Goal: Information Seeking & Learning: Find specific fact

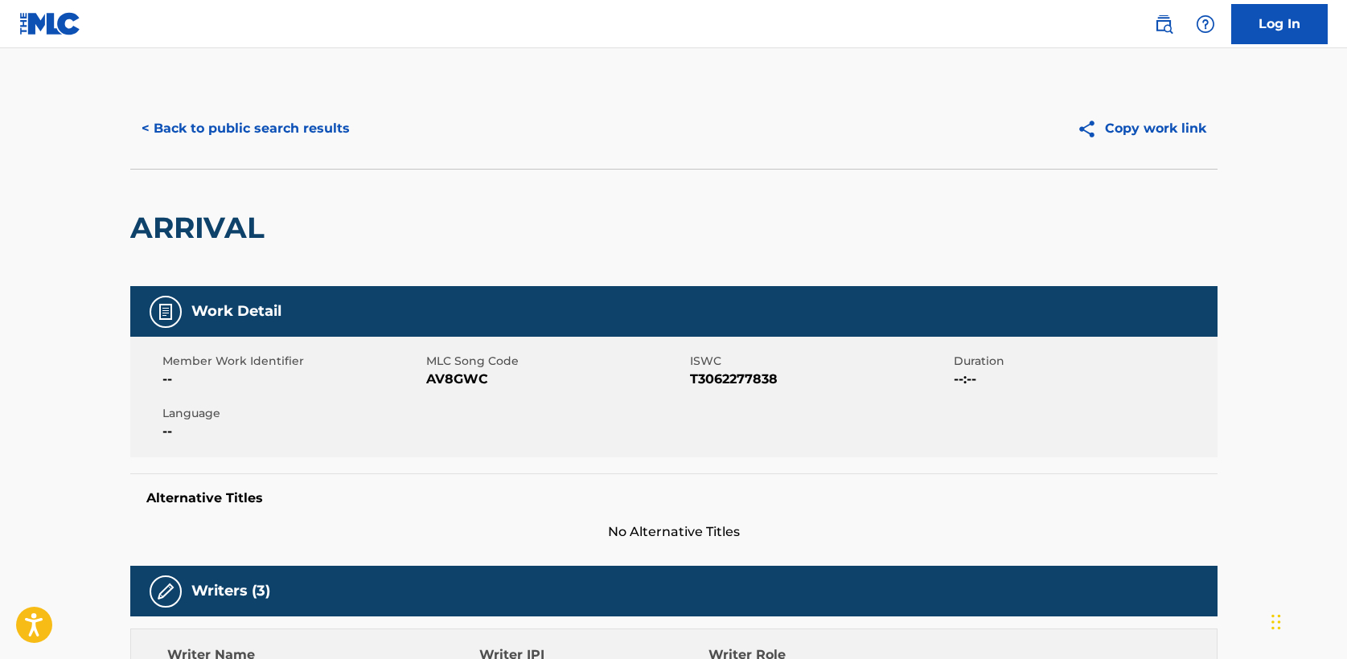
drag, startPoint x: 0, startPoint y: 0, endPoint x: 262, endPoint y: 125, distance: 290.2
click at [262, 125] on button "< Back to public search results" at bounding box center [245, 129] width 231 height 40
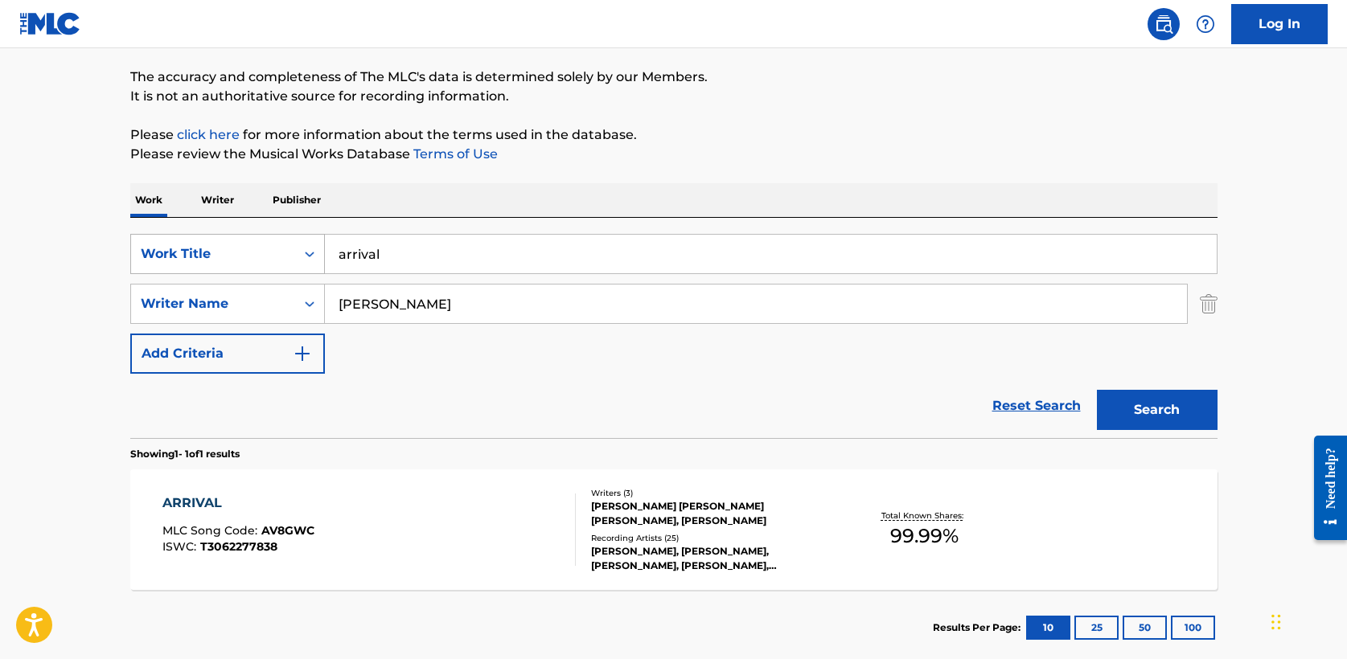
drag, startPoint x: 334, startPoint y: 263, endPoint x: 182, endPoint y: 243, distance: 152.5
click at [182, 243] on div "SearchWithCriteria5a2173f0-7a6b-48a5-aaeb-ae2f49c14e6e Work Title arrival" at bounding box center [673, 254] width 1087 height 40
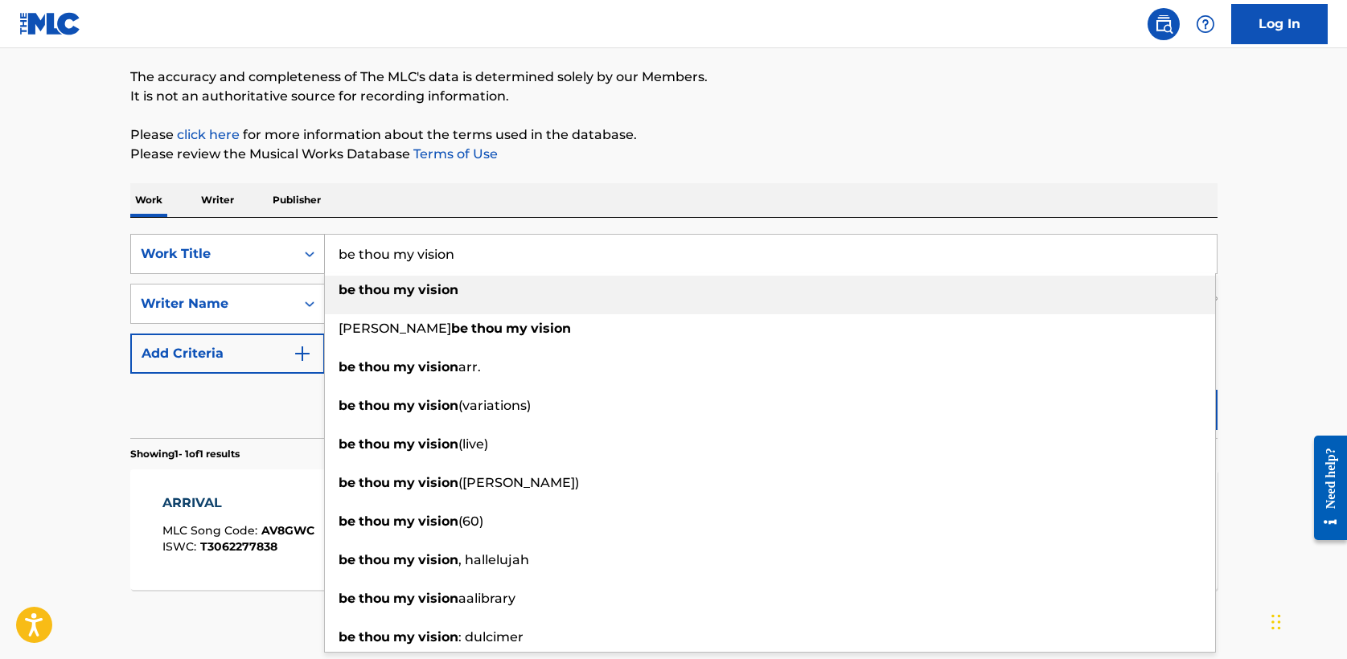
type input "be thou my vision"
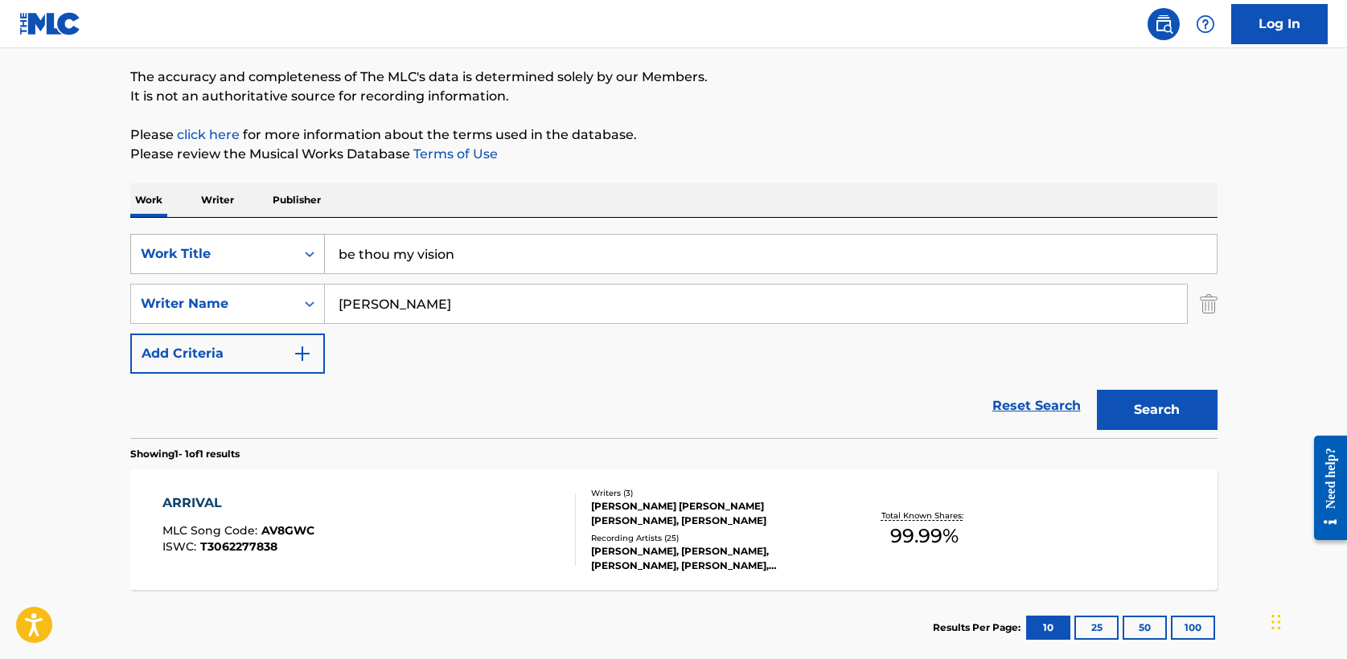
type input "[PERSON_NAME]"
click at [1097, 390] on button "Search" at bounding box center [1157, 410] width 121 height 40
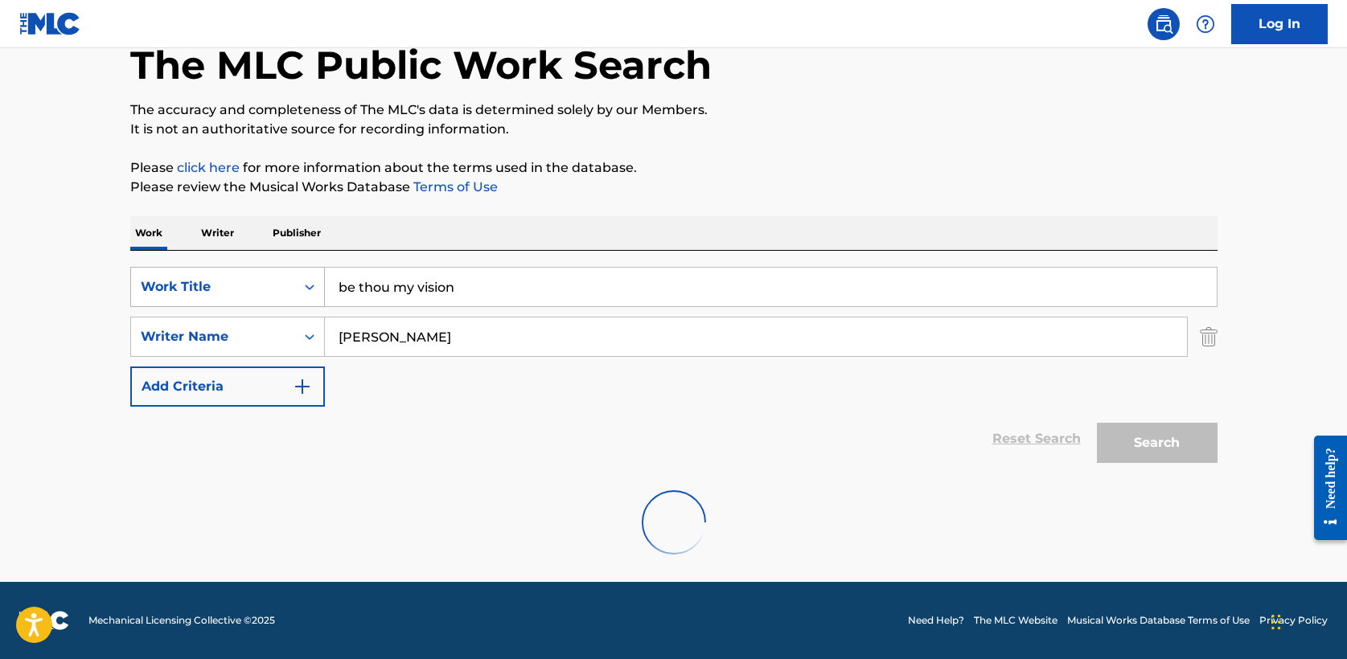
scroll to position [124, 0]
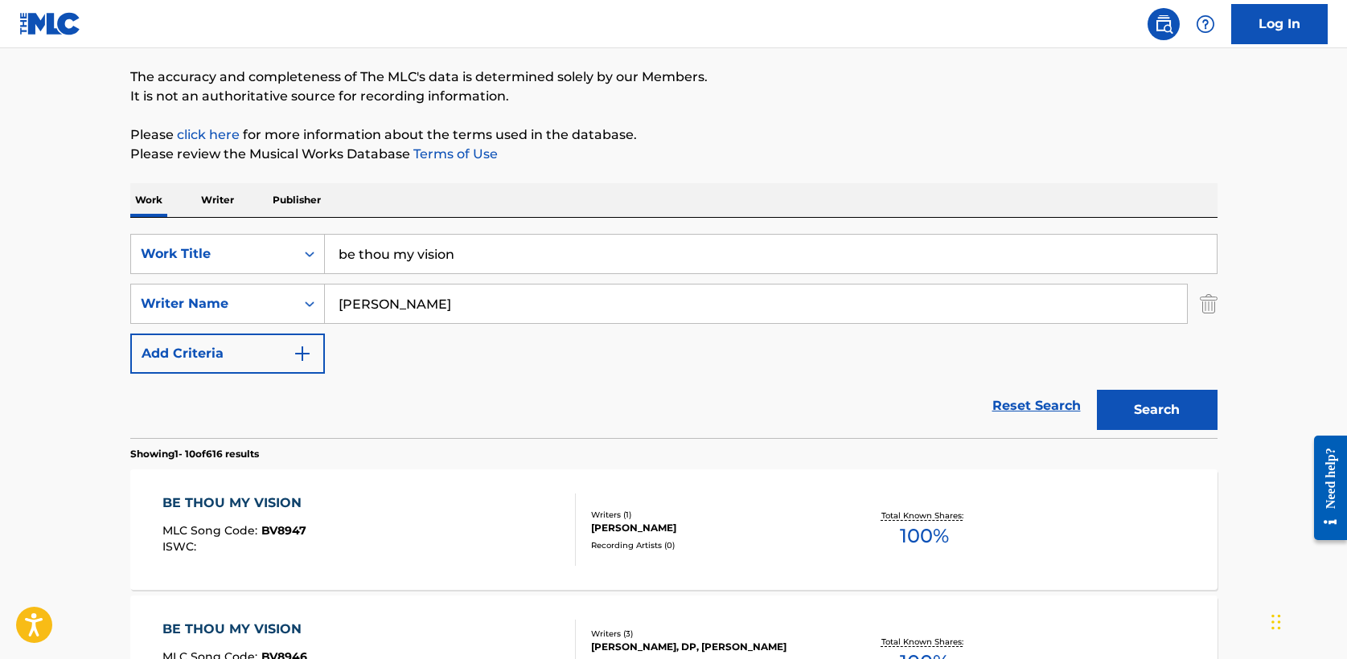
click at [260, 503] on div "BE THOU MY VISION" at bounding box center [235, 503] width 147 height 19
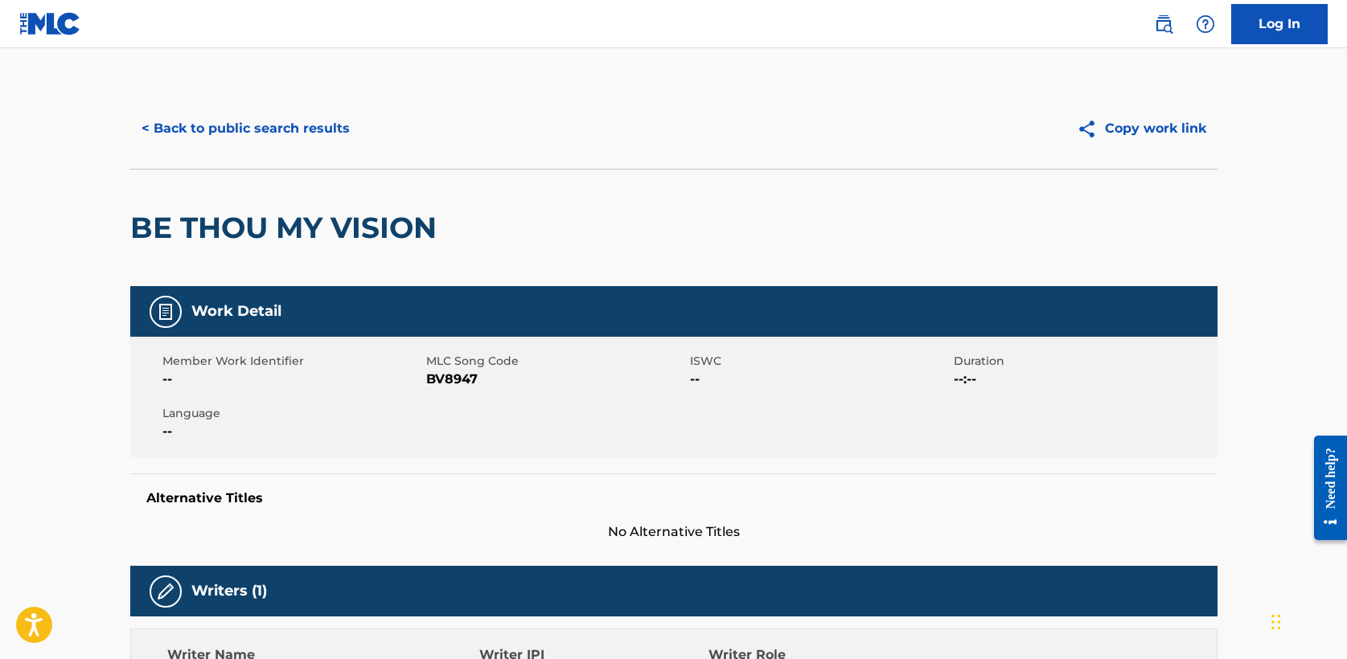
click at [235, 130] on button "< Back to public search results" at bounding box center [245, 129] width 231 height 40
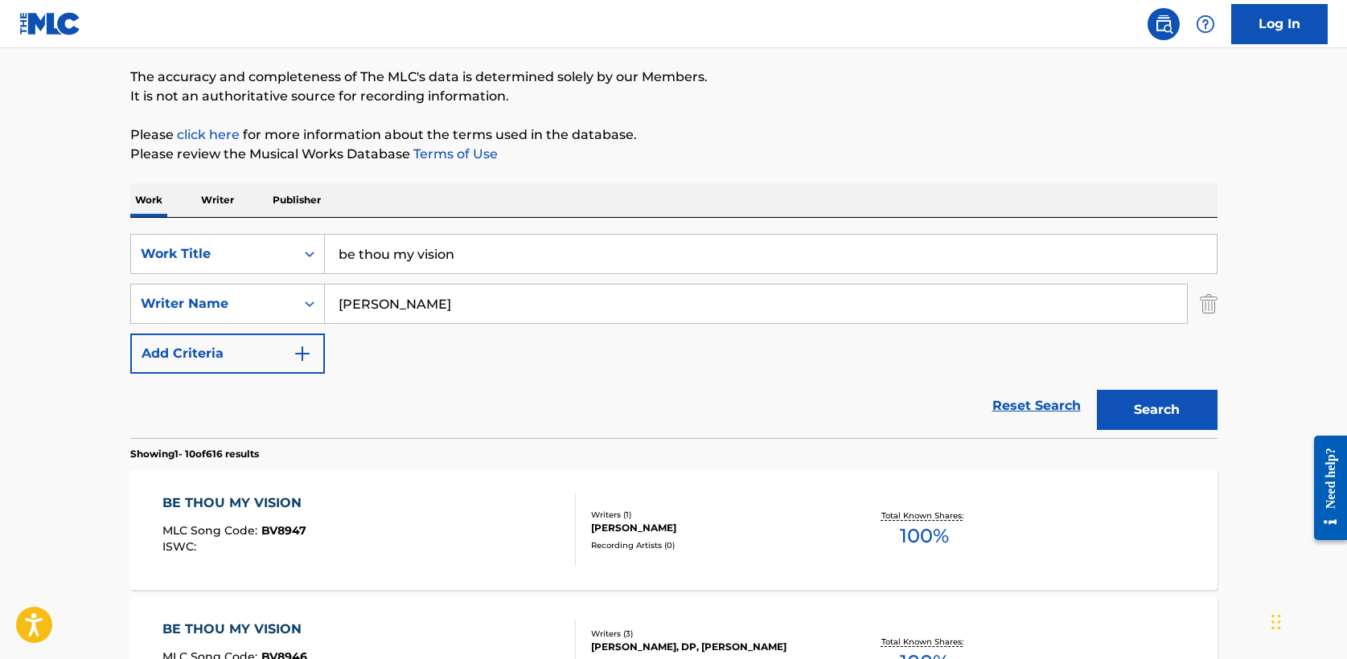
drag, startPoint x: 428, startPoint y: 249, endPoint x: -23, endPoint y: 252, distance: 450.2
click at [0, 252] on html "Accessibility Screen-Reader Guide, Feedback, and Issue Reporting | New window L…" at bounding box center [673, 205] width 1347 height 659
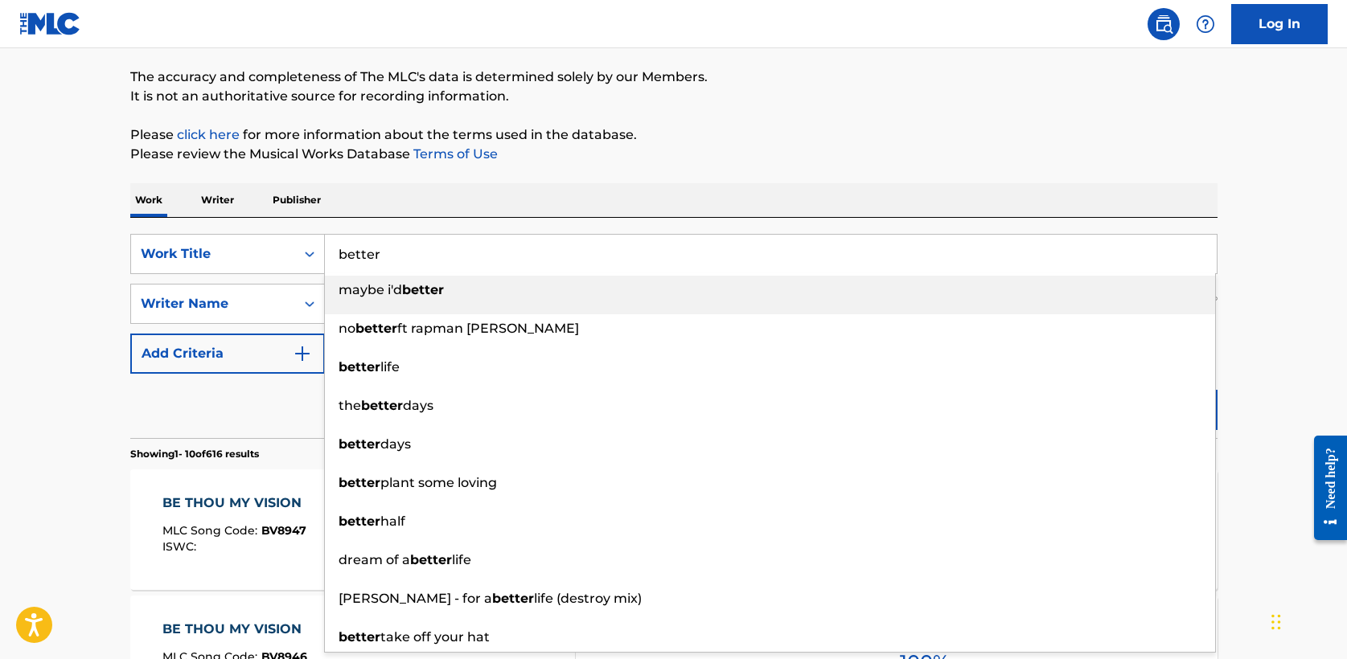
type input "better"
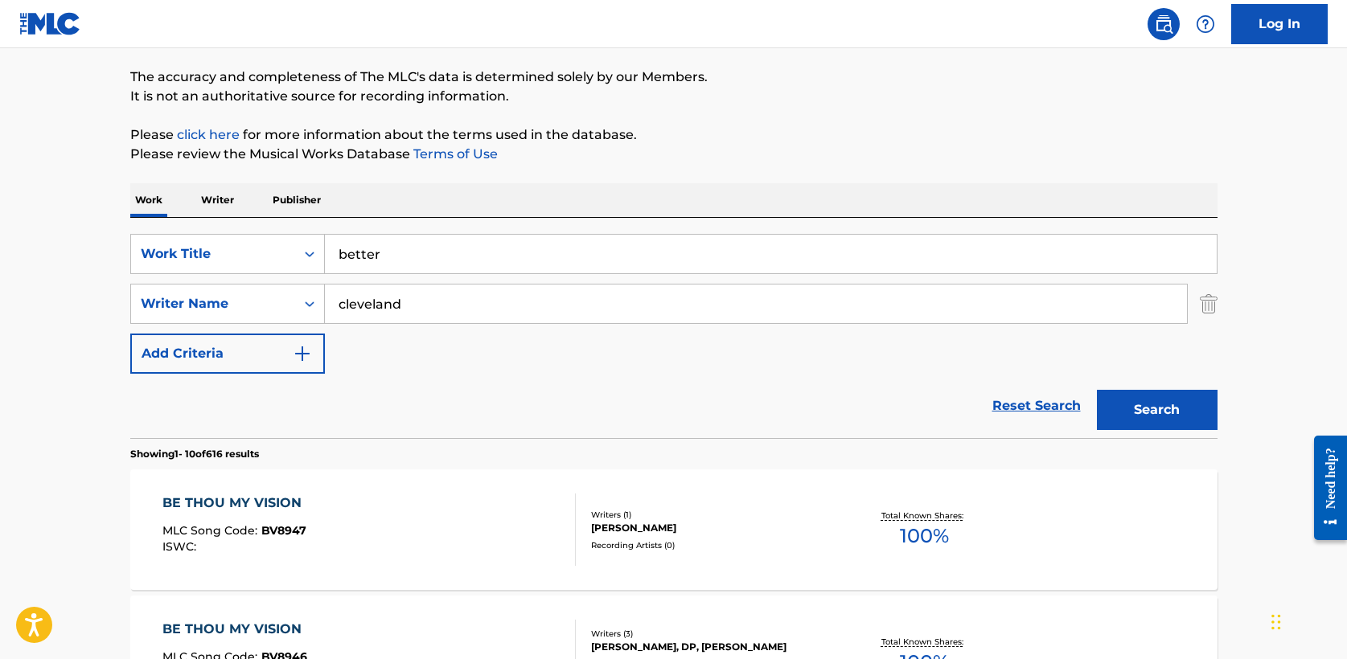
type input "cleveland"
click at [1097, 390] on button "Search" at bounding box center [1157, 410] width 121 height 40
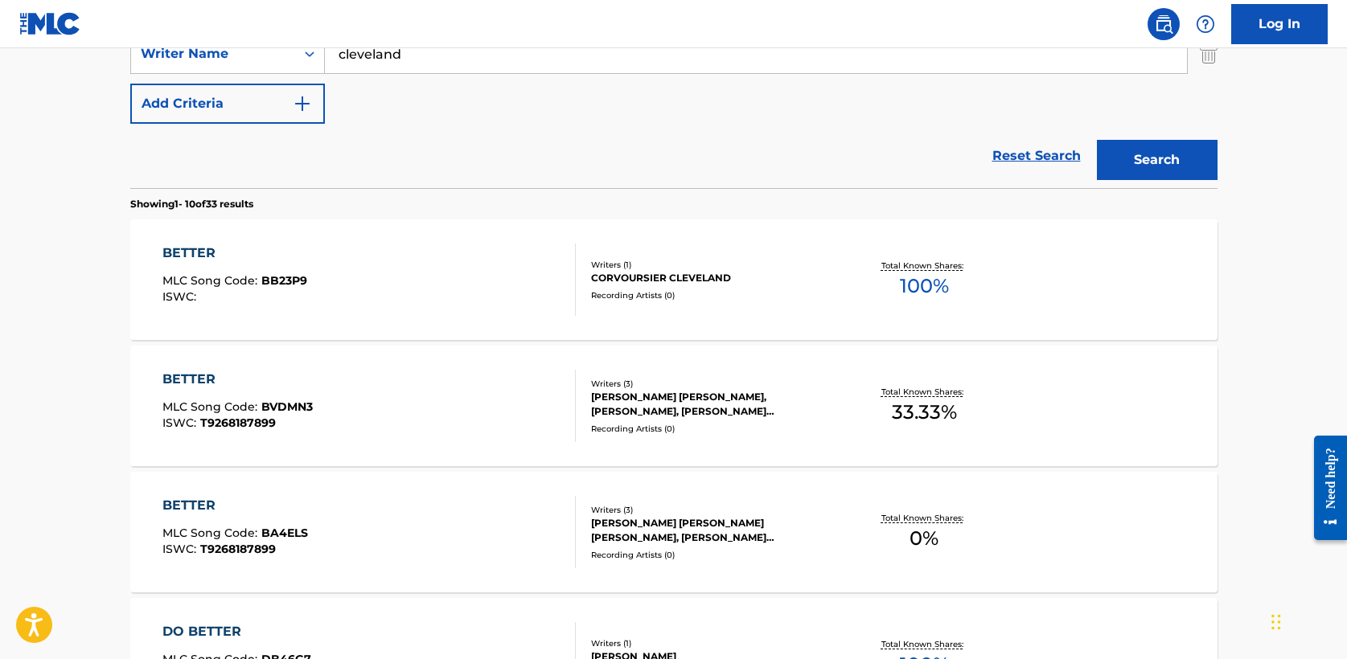
scroll to position [389, 0]
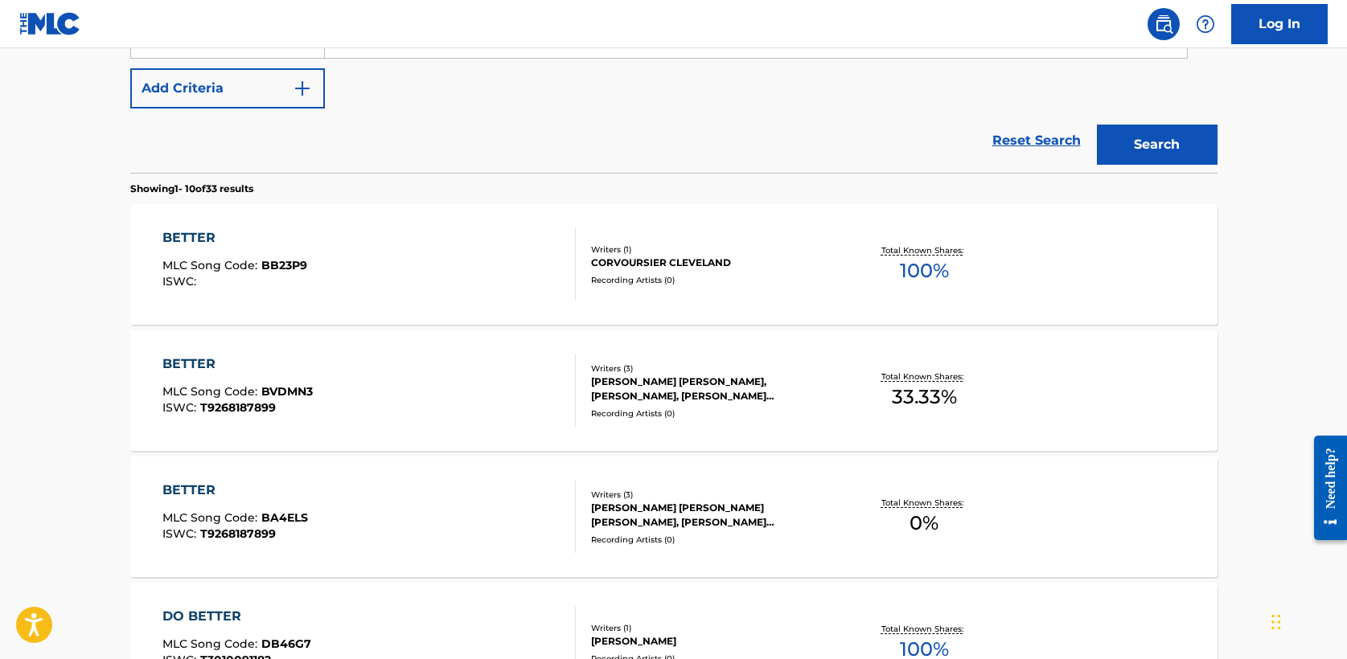
click at [203, 363] on div "BETTER" at bounding box center [237, 364] width 150 height 19
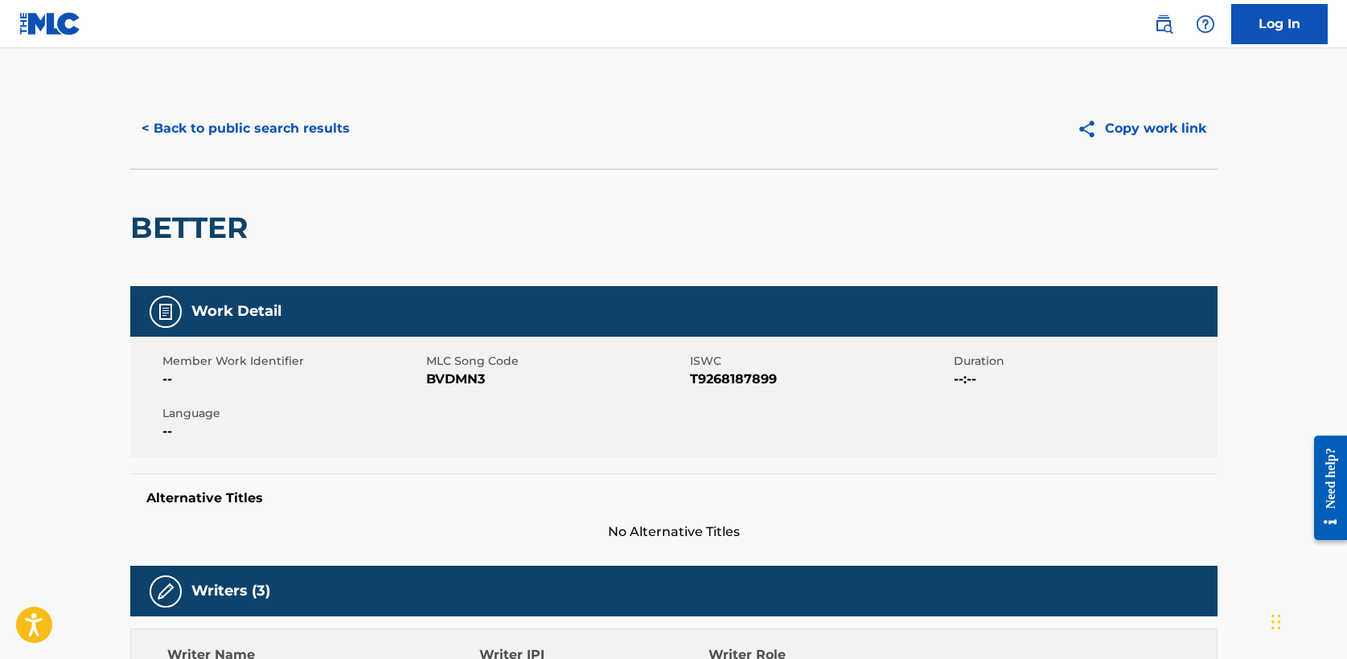
click at [241, 124] on button "< Back to public search results" at bounding box center [245, 129] width 231 height 40
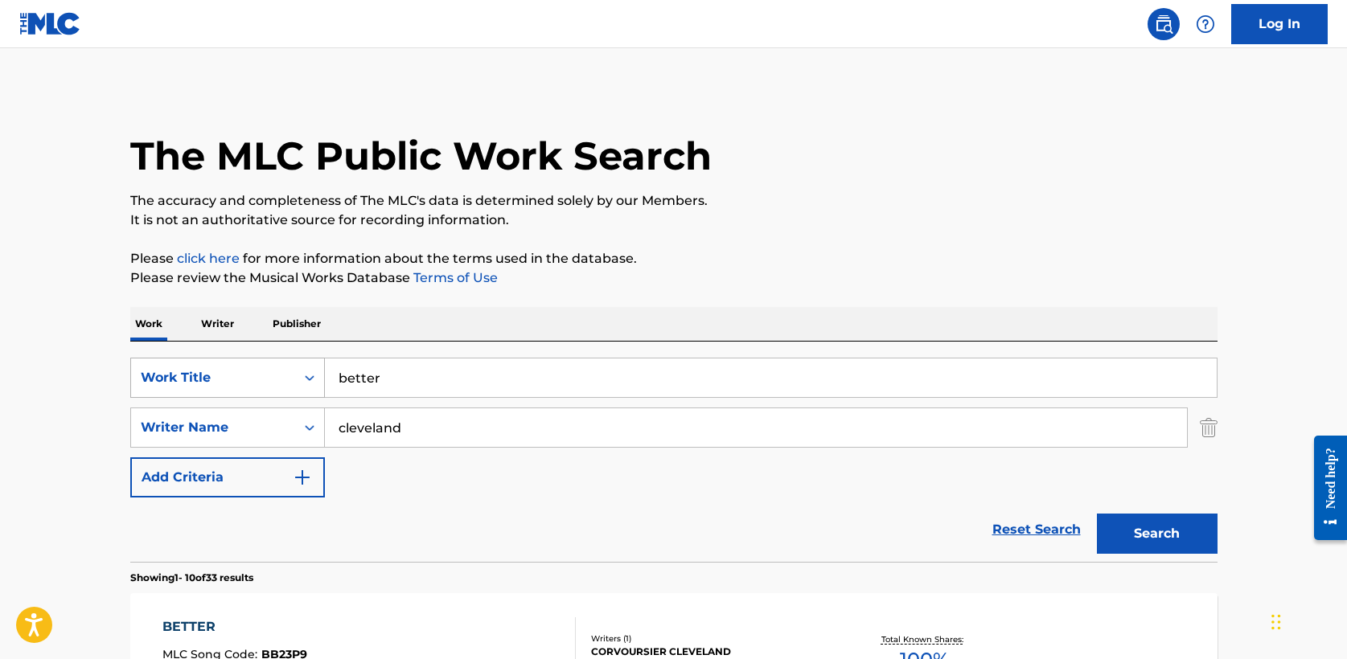
drag, startPoint x: 403, startPoint y: 382, endPoint x: 131, endPoint y: 372, distance: 271.9
click at [131, 372] on div "SearchWithCriteria5a2173f0-7a6b-48a5-aaeb-ae2f49c14e6e Work Title better" at bounding box center [673, 378] width 1087 height 40
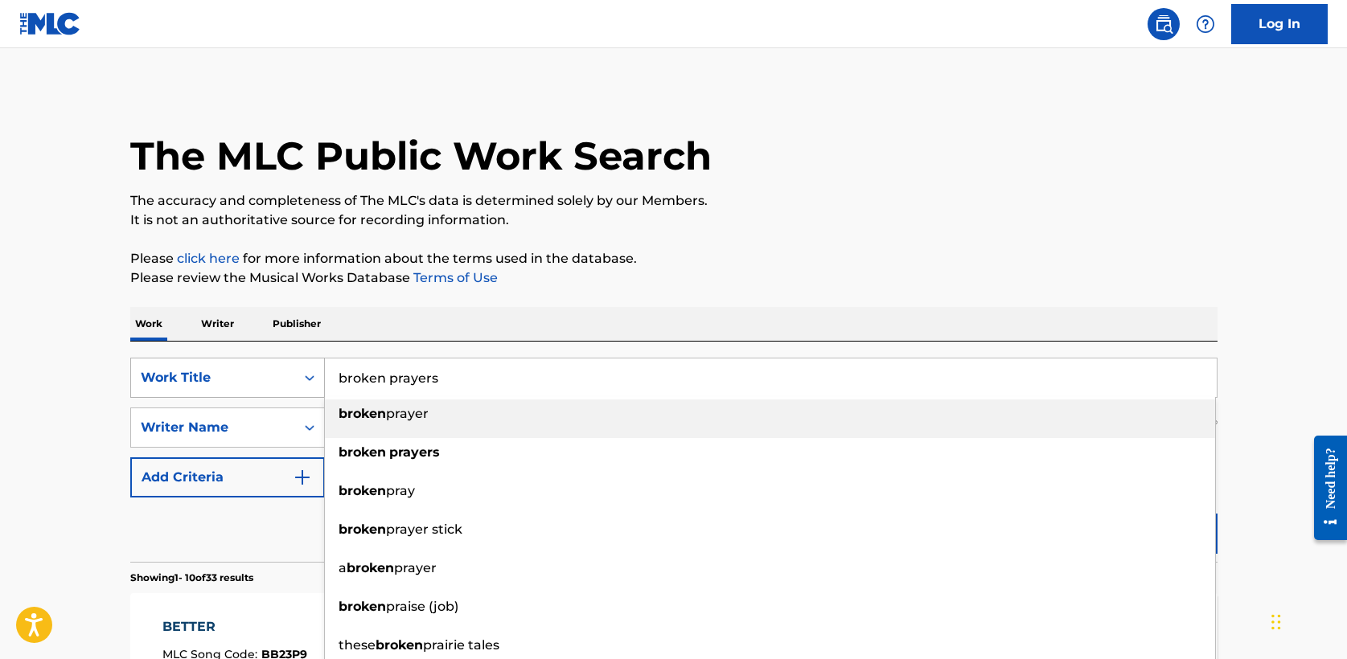
type input "broken prayers"
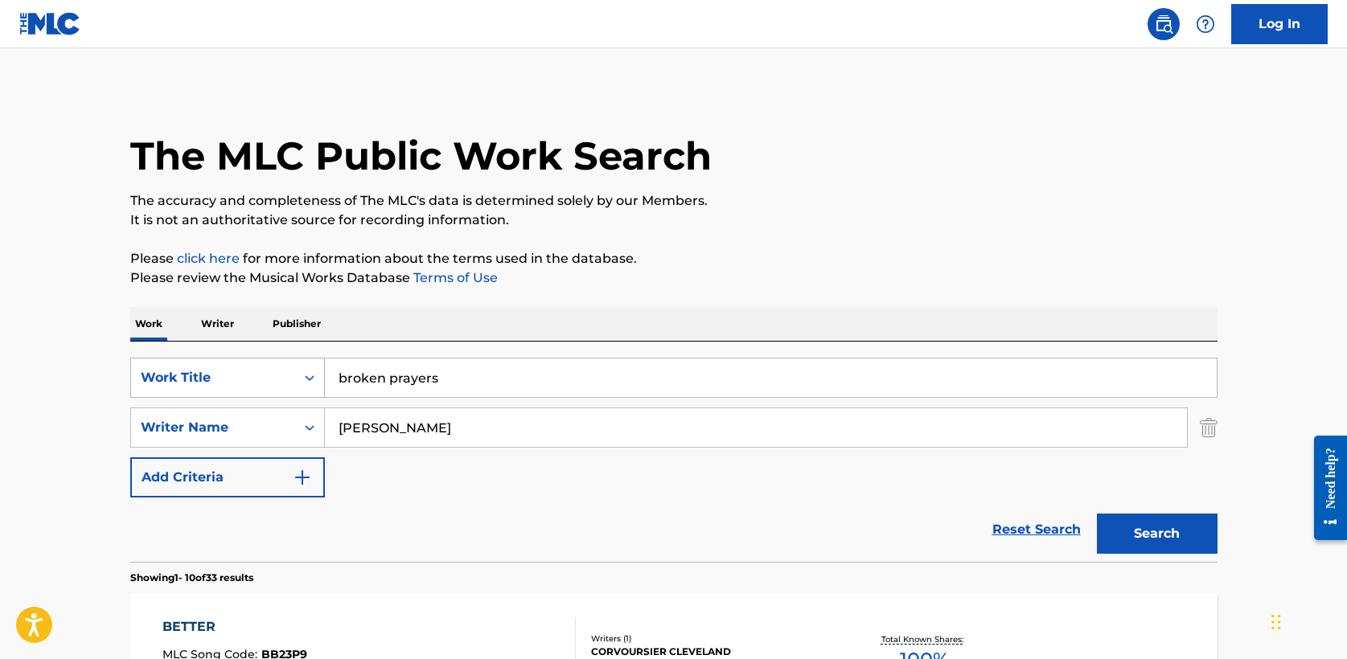
type input "[PERSON_NAME]"
click at [1097, 514] on button "Search" at bounding box center [1157, 534] width 121 height 40
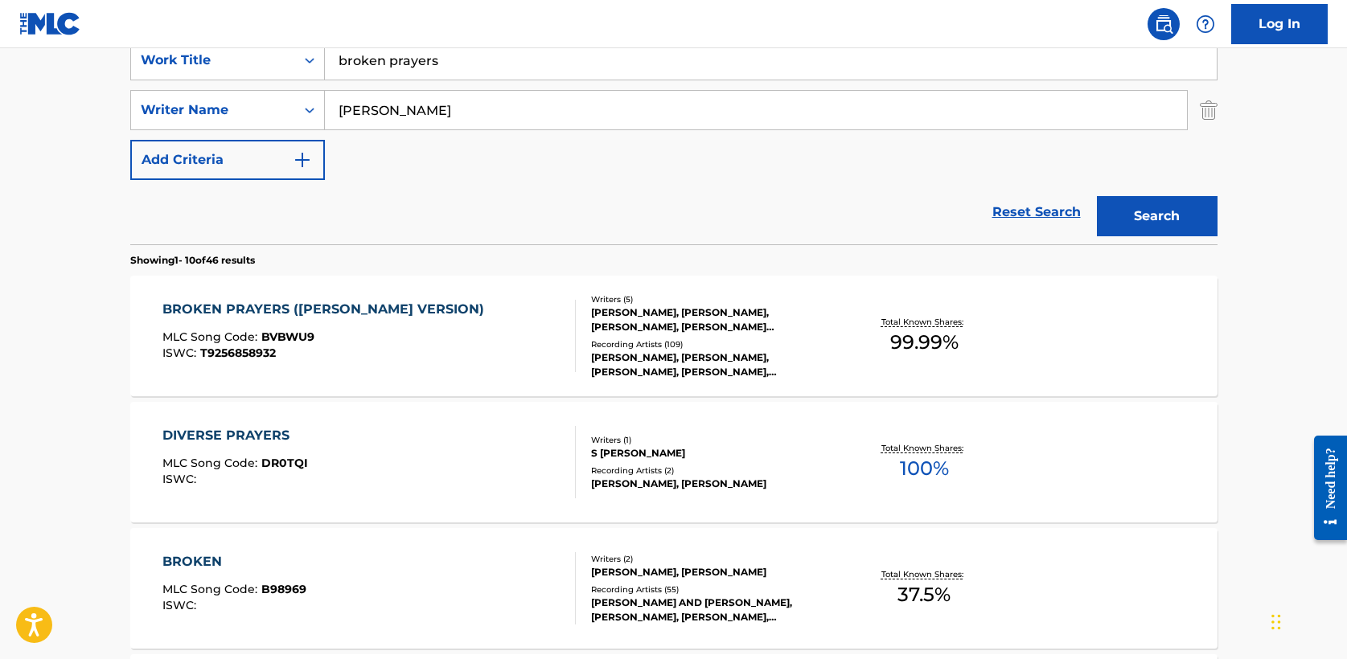
scroll to position [322, 0]
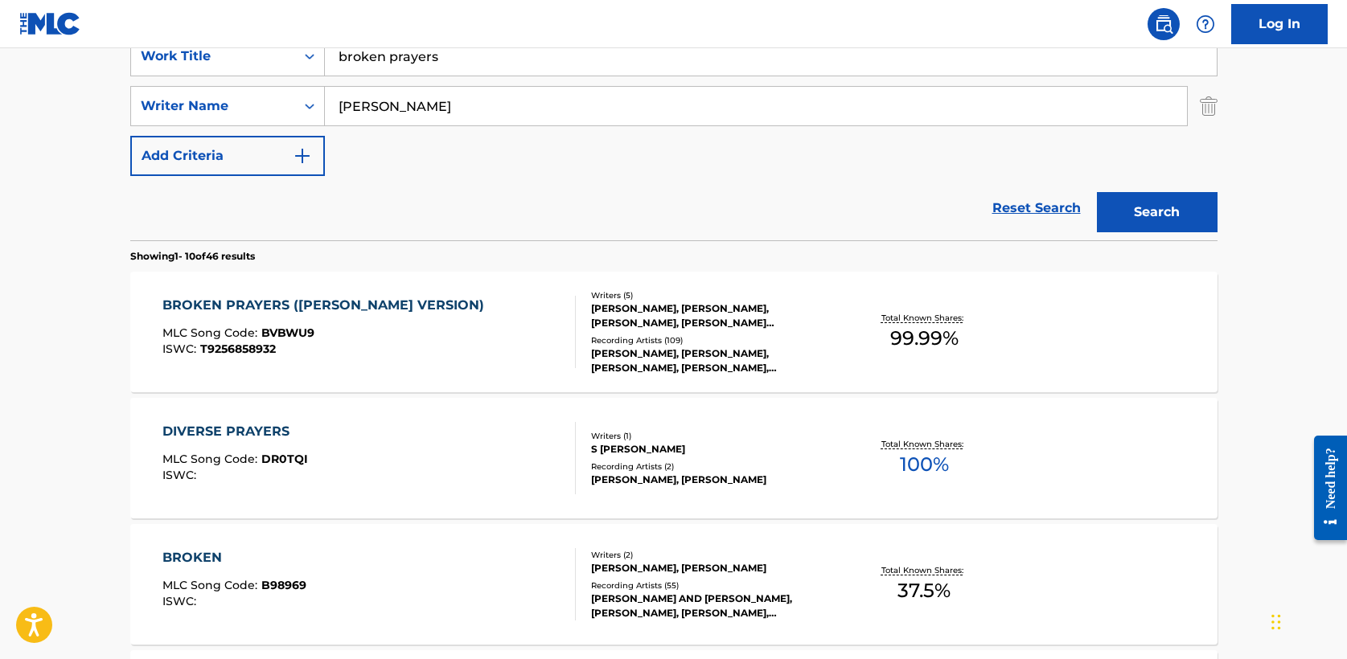
click at [387, 305] on div "BROKEN PRAYERS ([PERSON_NAME] VERSION)" at bounding box center [327, 305] width 330 height 19
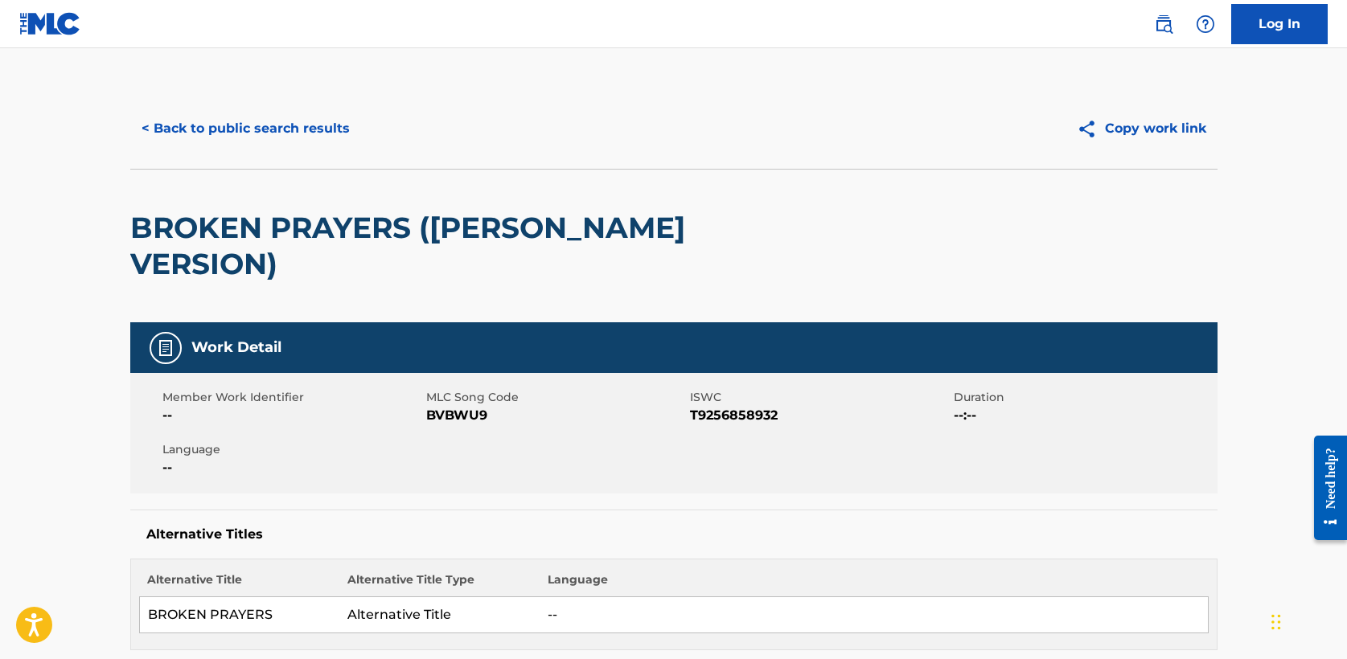
click at [247, 126] on button "< Back to public search results" at bounding box center [245, 129] width 231 height 40
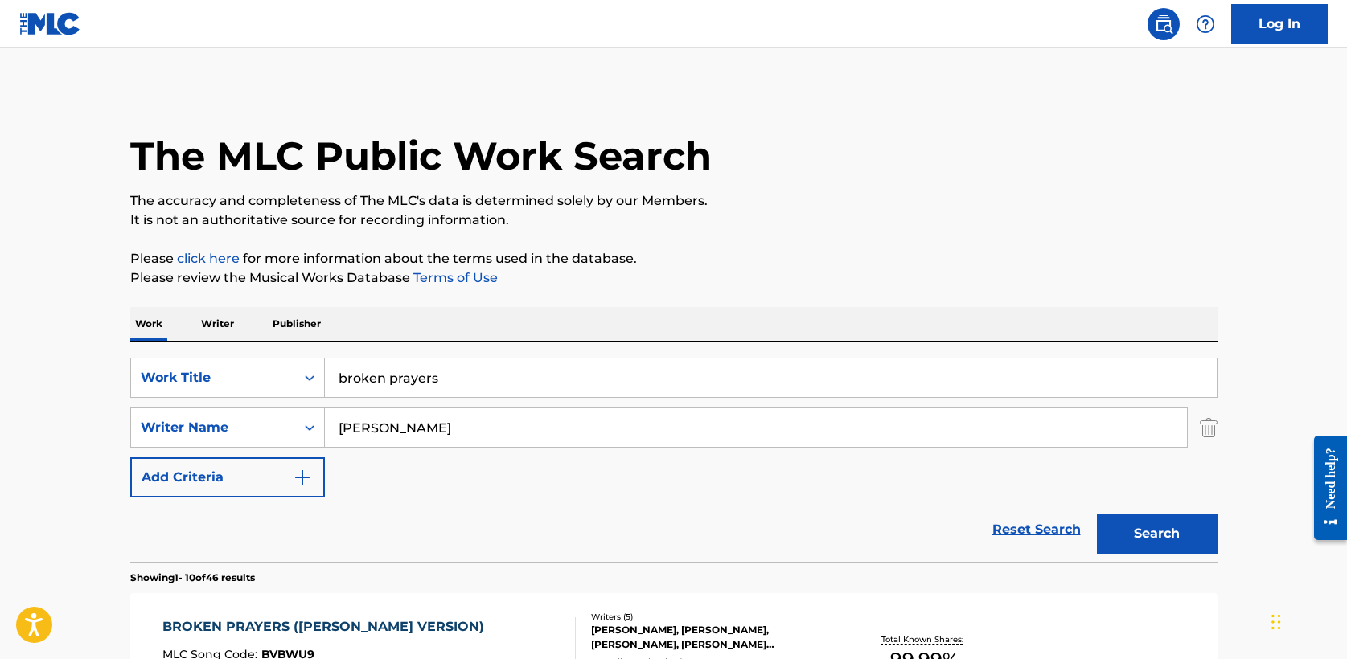
scroll to position [322, 0]
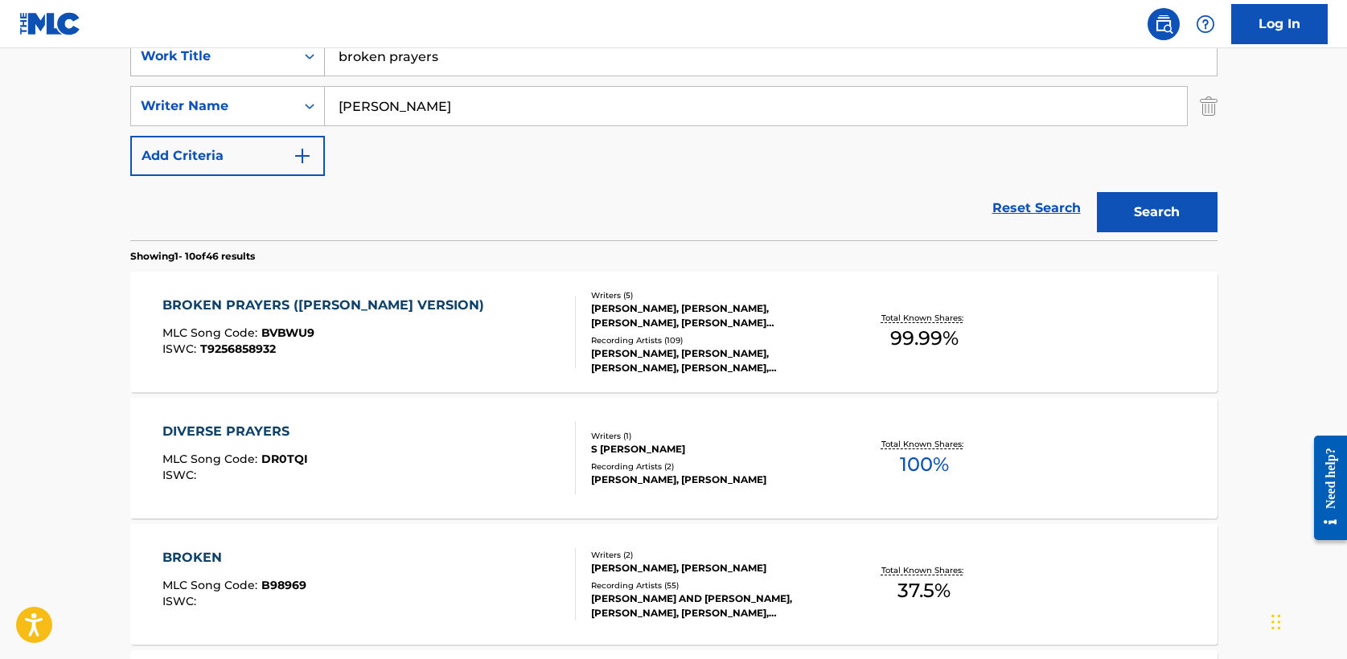
drag, startPoint x: 448, startPoint y: 59, endPoint x: 272, endPoint y: 52, distance: 176.2
click at [271, 52] on div "SearchWithCriteria5a2173f0-7a6b-48a5-aaeb-ae2f49c14e6e Work Title broken prayers" at bounding box center [673, 56] width 1087 height 40
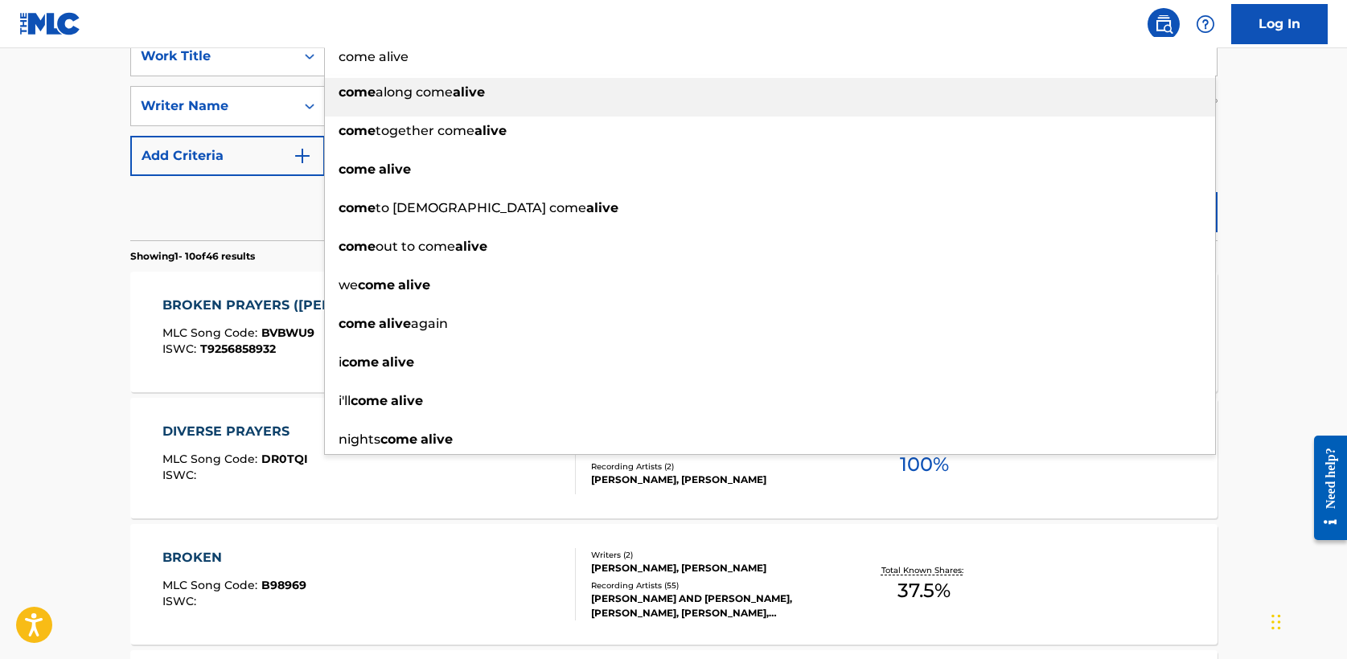
type input "come alive"
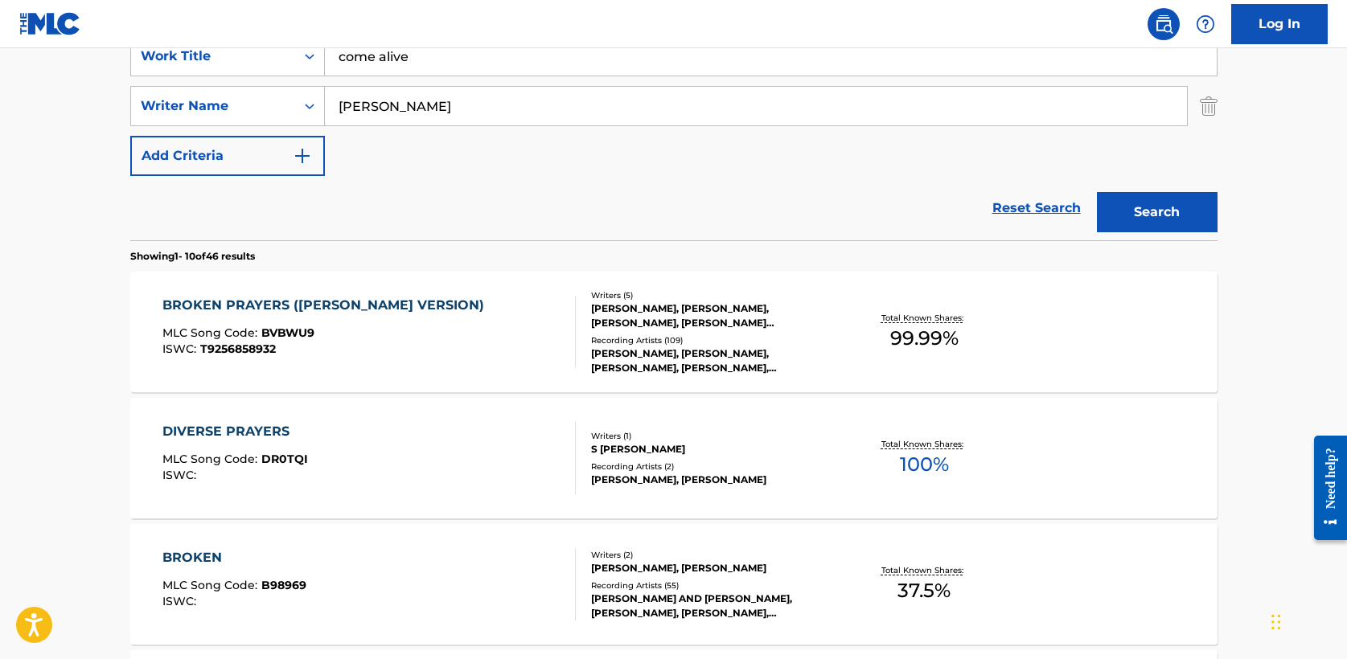
type input "[PERSON_NAME]"
click at [1097, 192] on button "Search" at bounding box center [1157, 212] width 121 height 40
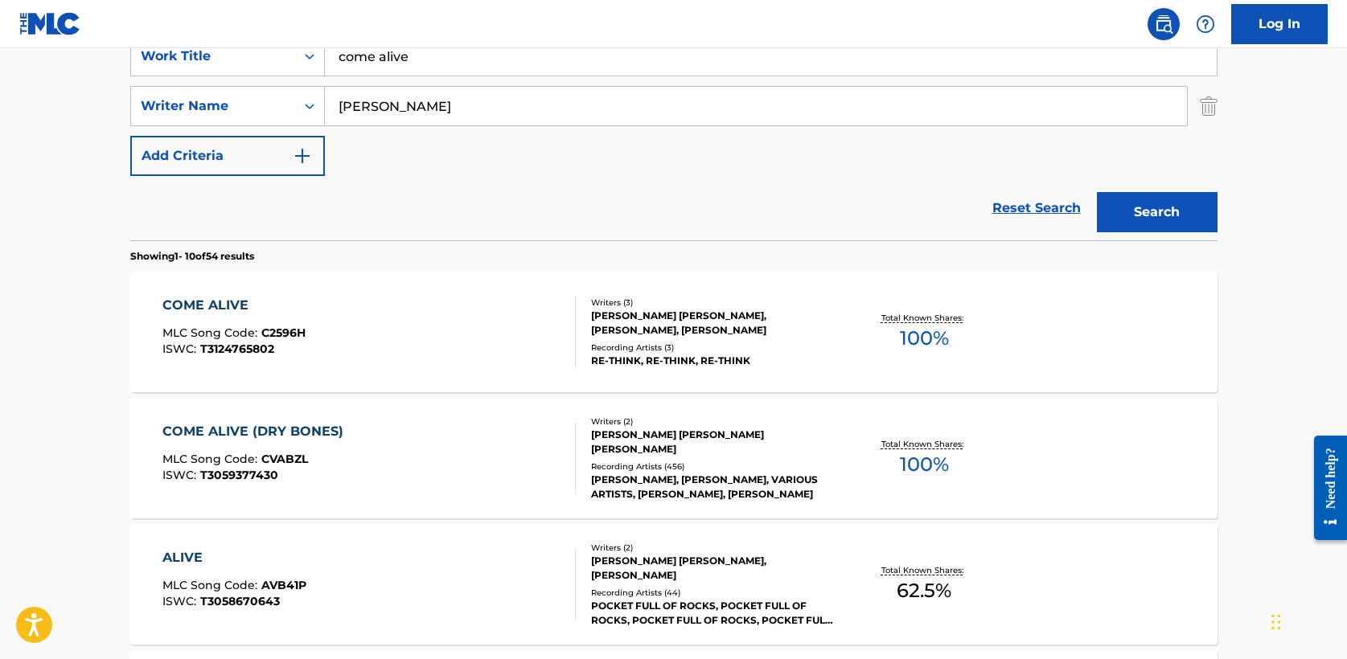
click at [256, 435] on div "COME ALIVE (DRY BONES)" at bounding box center [256, 431] width 189 height 19
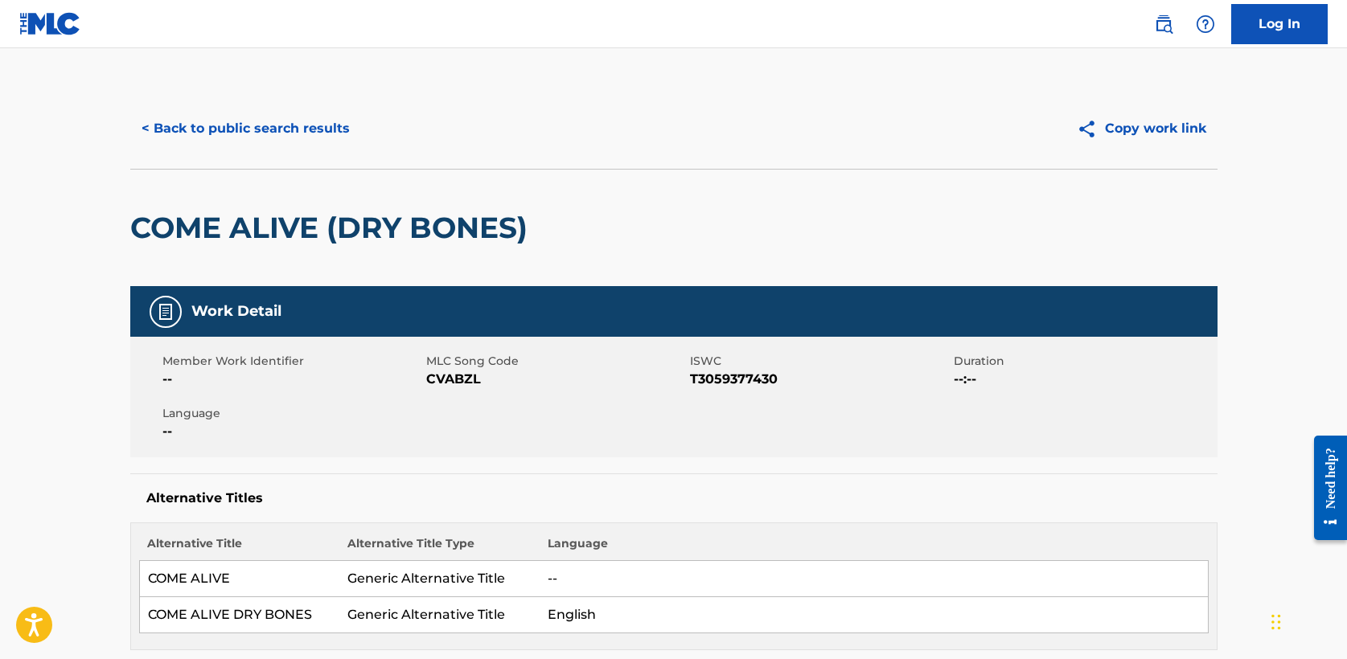
click at [233, 116] on button "< Back to public search results" at bounding box center [245, 129] width 231 height 40
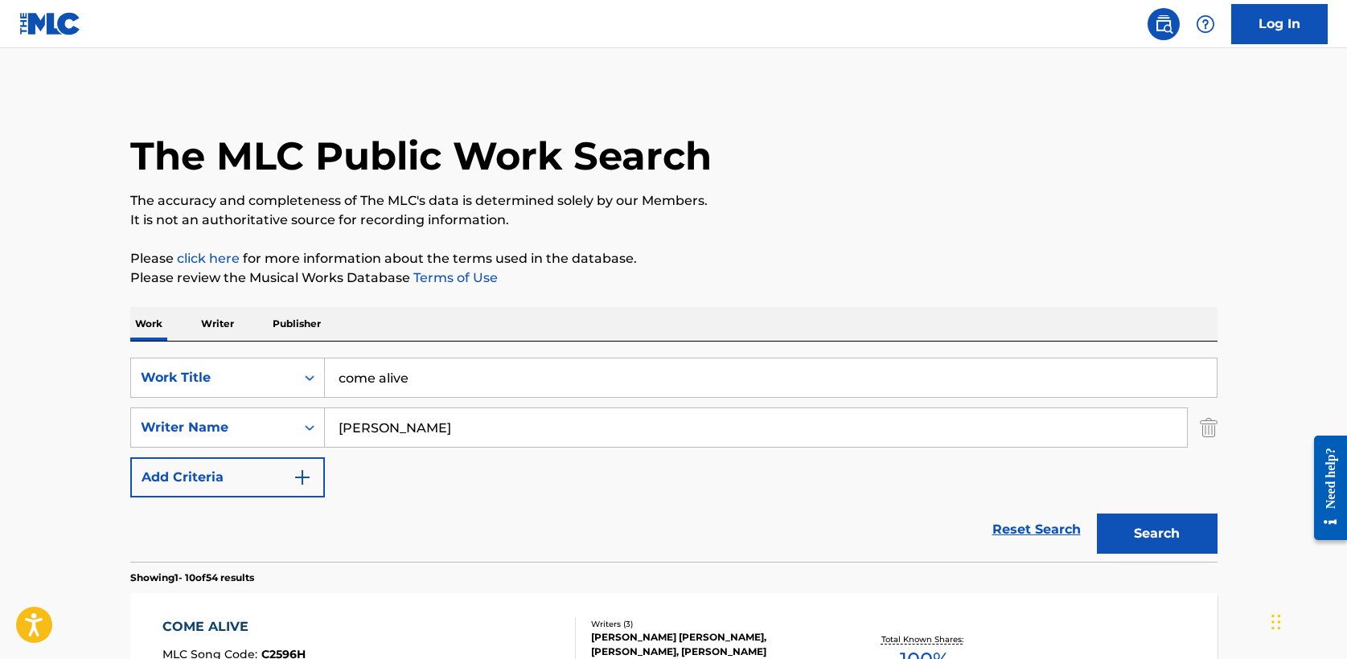
scroll to position [322, 0]
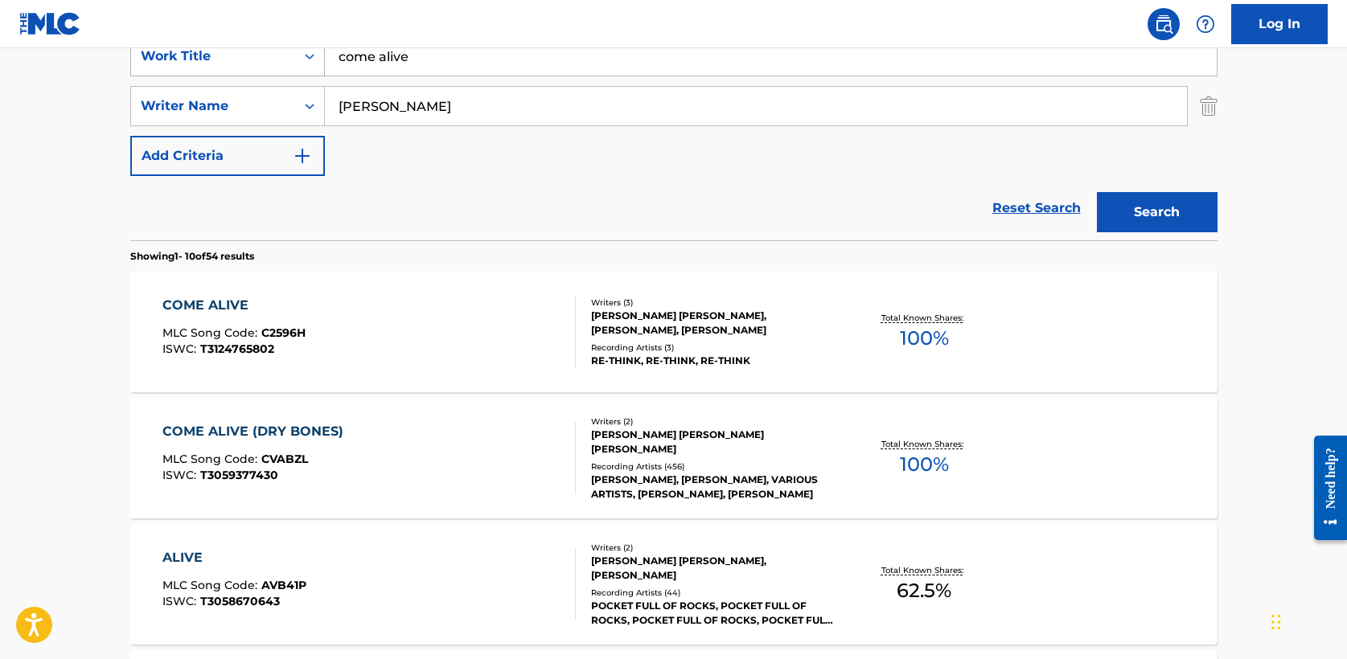
drag, startPoint x: 457, startPoint y: 58, endPoint x: 247, endPoint y: 52, distance: 209.9
click at [246, 54] on div "SearchWithCriteria5a2173f0-7a6b-48a5-aaeb-ae2f49c14e6e Work Title come alive" at bounding box center [673, 56] width 1087 height 40
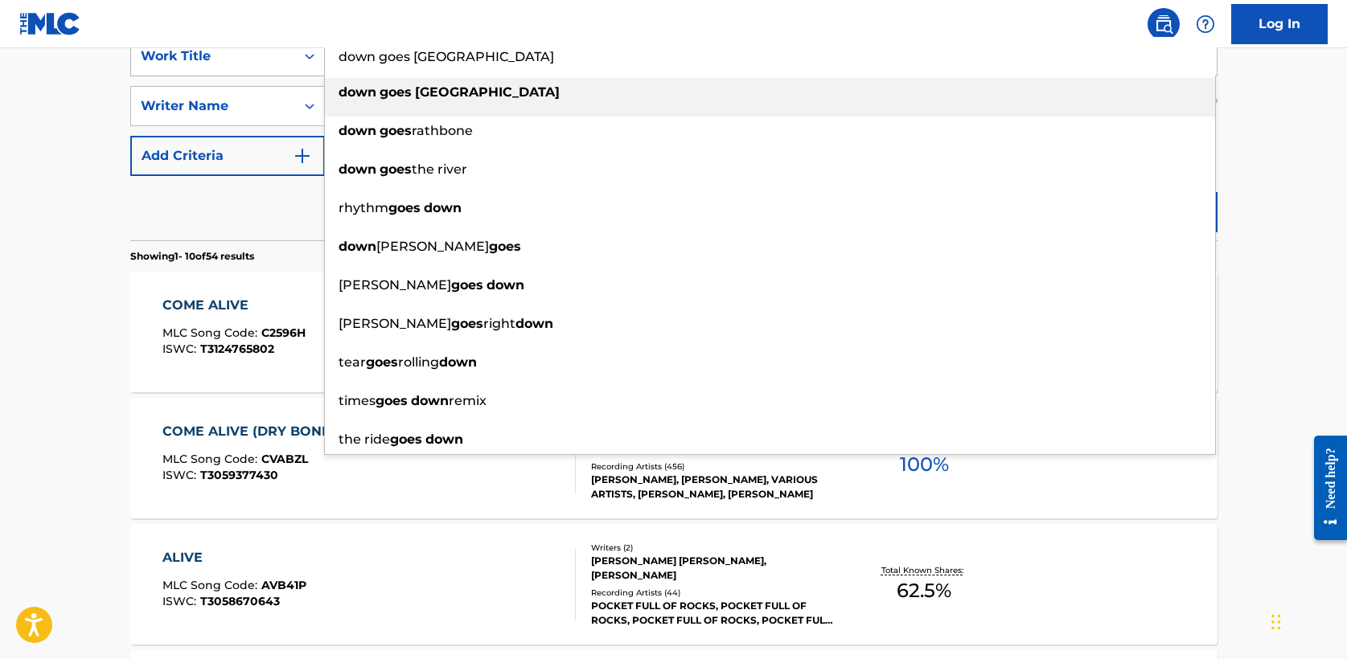
type input "down goes [GEOGRAPHIC_DATA]"
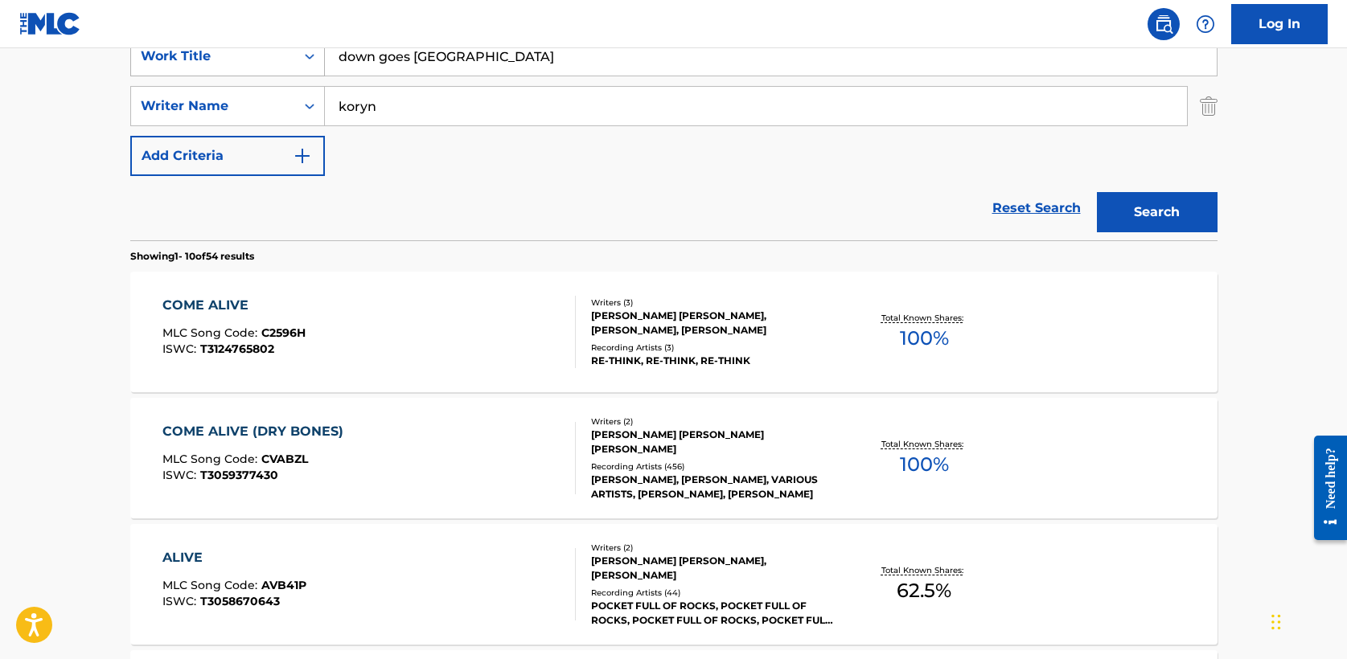
type input "koryn"
click at [1097, 192] on button "Search" at bounding box center [1157, 212] width 121 height 40
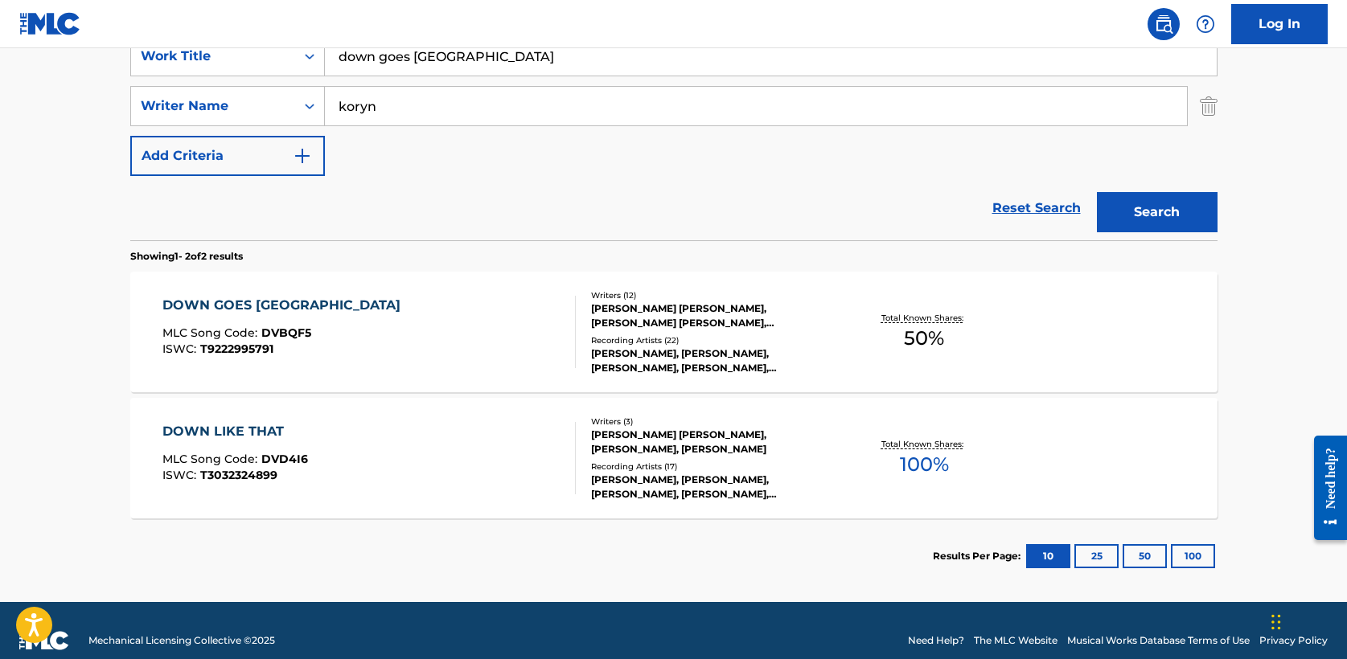
click at [262, 302] on div "DOWN GOES [GEOGRAPHIC_DATA]" at bounding box center [285, 305] width 246 height 19
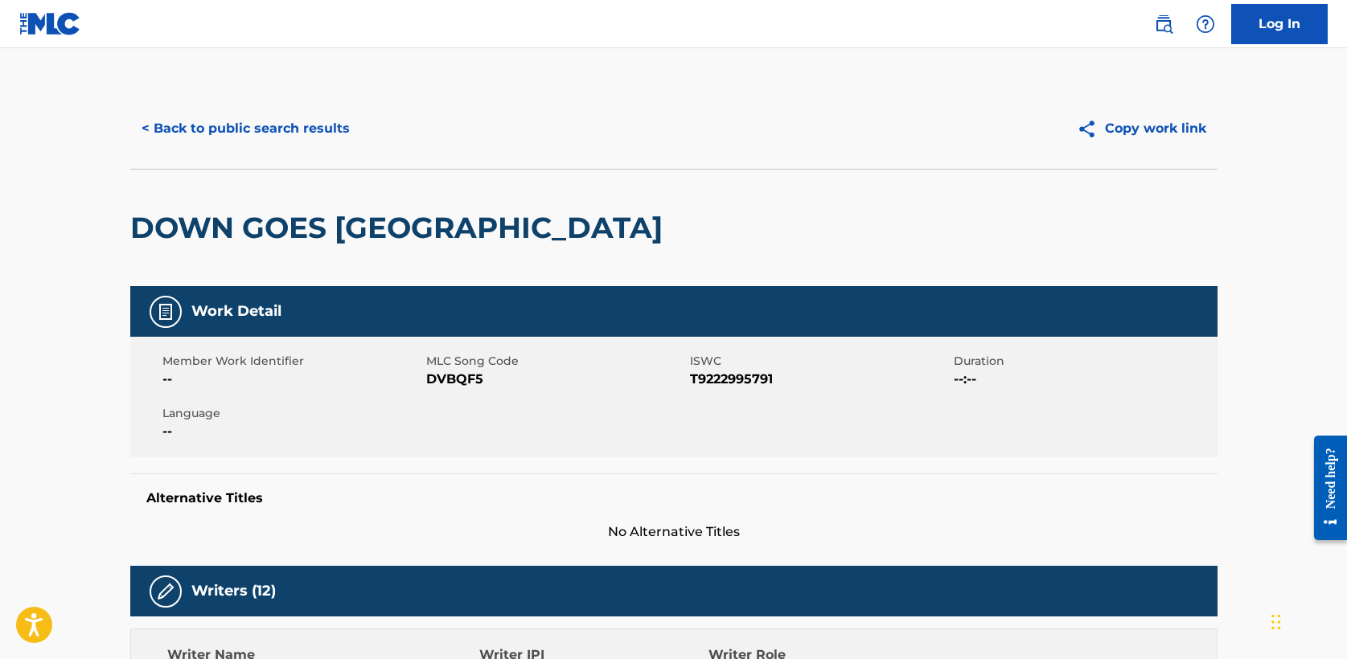
click at [252, 134] on button "< Back to public search results" at bounding box center [245, 129] width 231 height 40
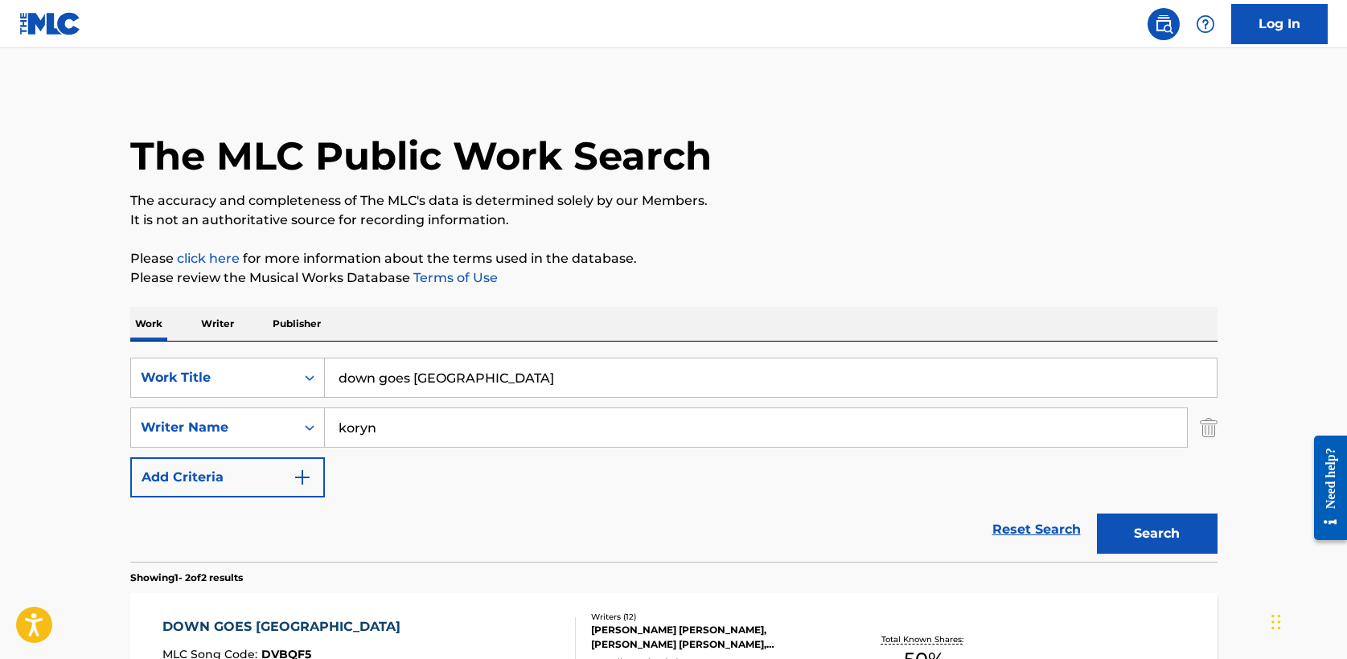
scroll to position [250, 0]
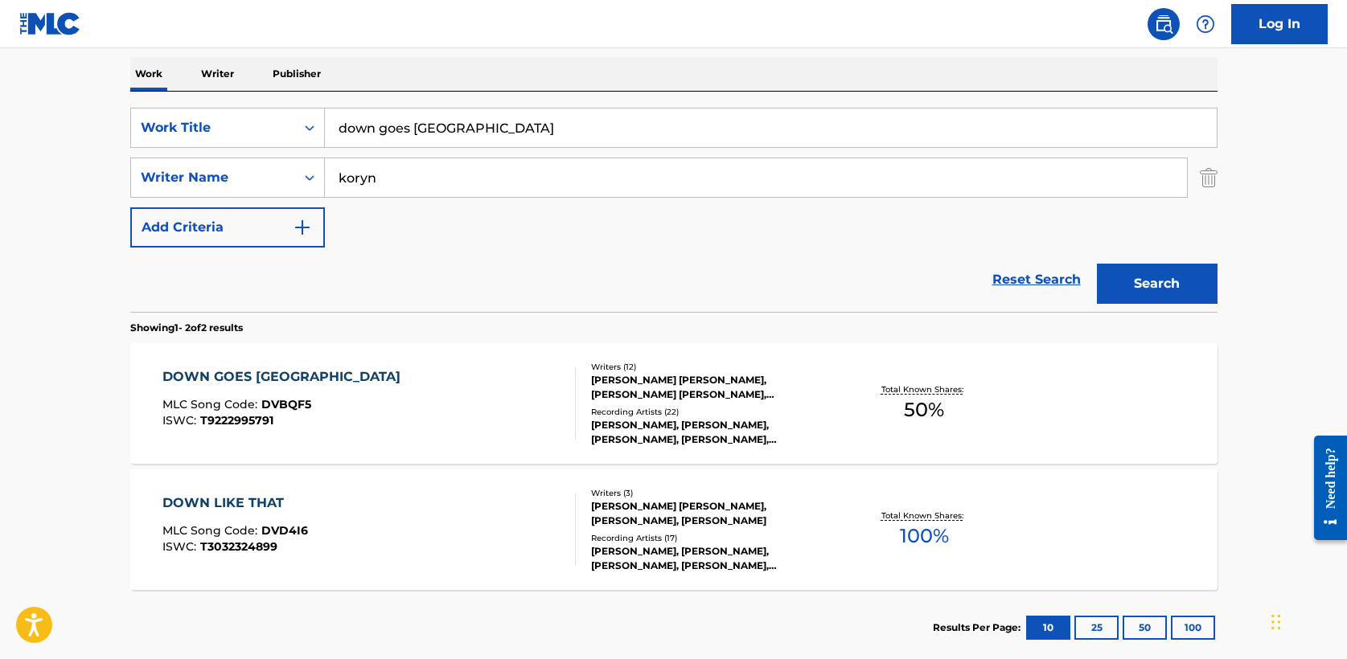
drag, startPoint x: 472, startPoint y: 129, endPoint x: 100, endPoint y: 125, distance: 371.4
click at [100, 125] on main "The MLC Public Work Search The accuracy and completeness of The MLC's data is d…" at bounding box center [673, 235] width 1347 height 875
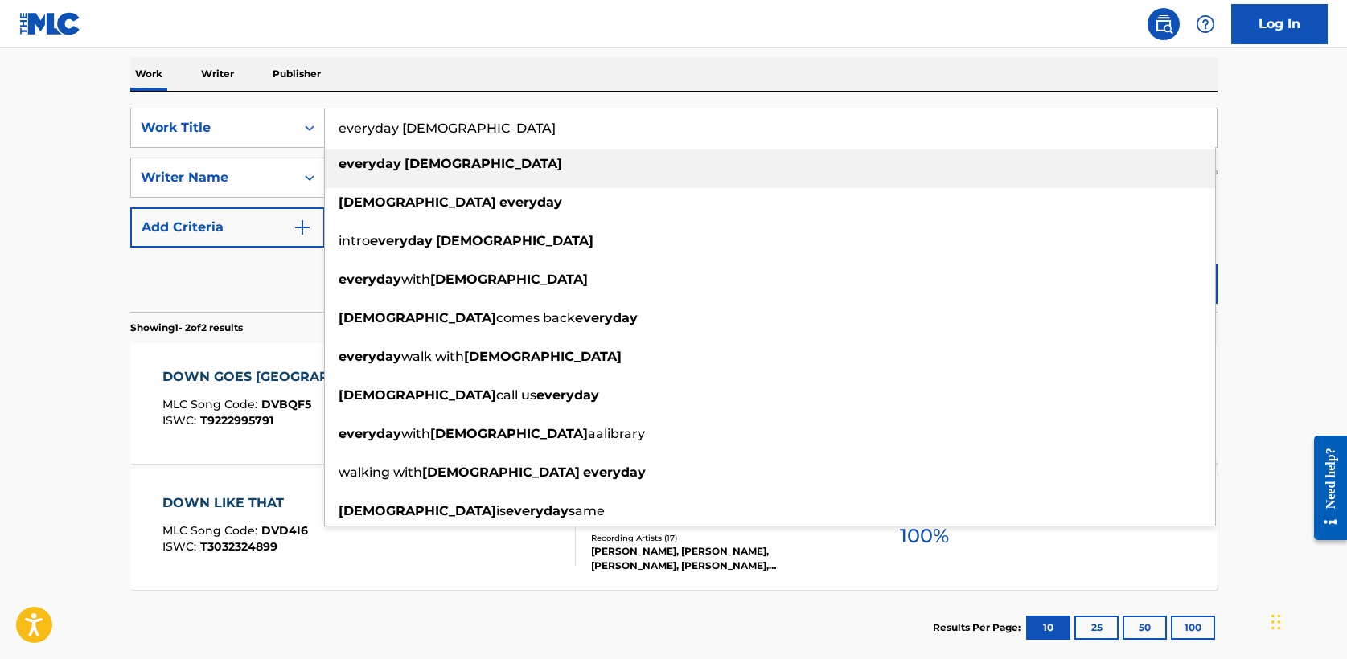
type input "everyday [DEMOGRAPHIC_DATA]"
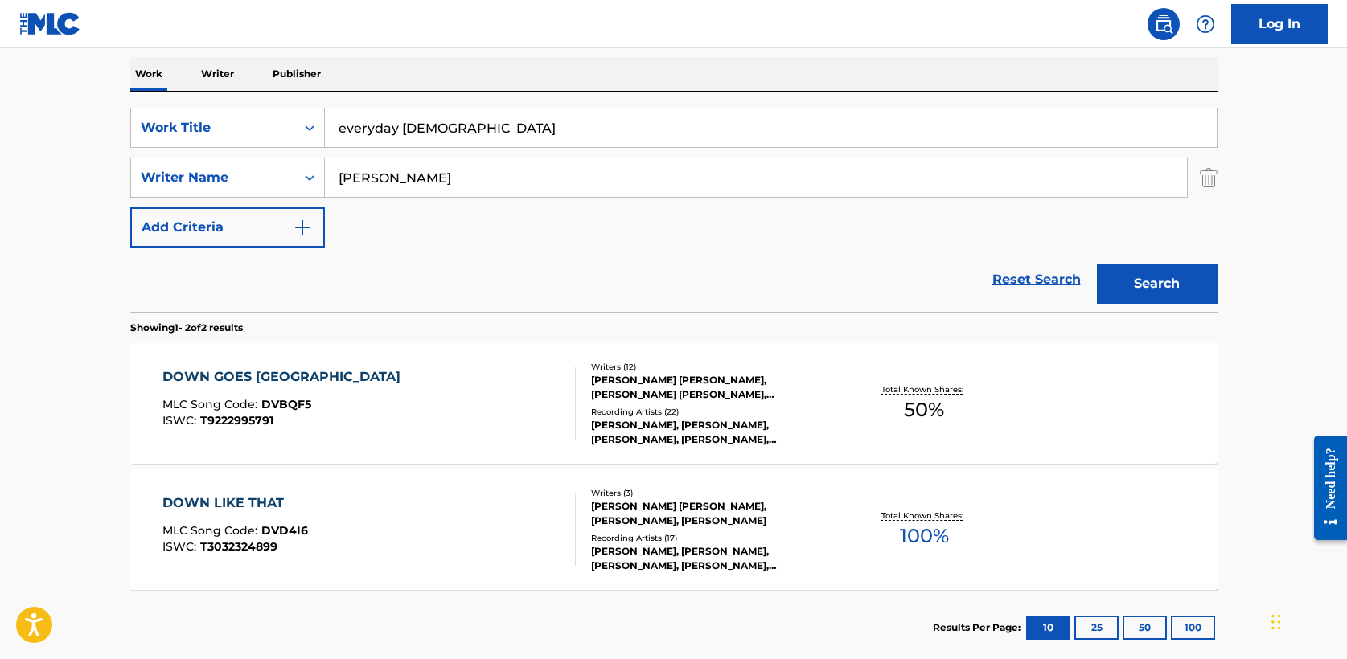
type input "[PERSON_NAME]"
click at [1097, 264] on button "Search" at bounding box center [1157, 284] width 121 height 40
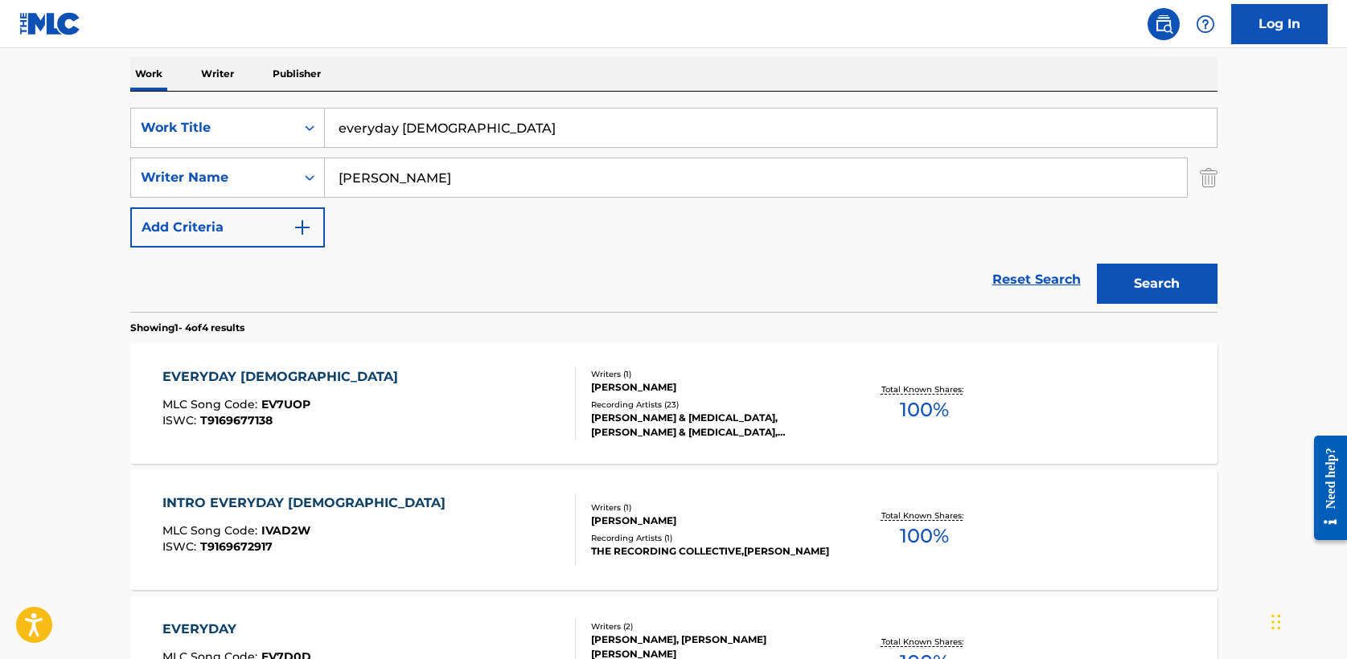
click at [216, 375] on div "EVERYDAY [DEMOGRAPHIC_DATA]" at bounding box center [284, 376] width 244 height 19
